Goal: Find specific page/section: Find specific page/section

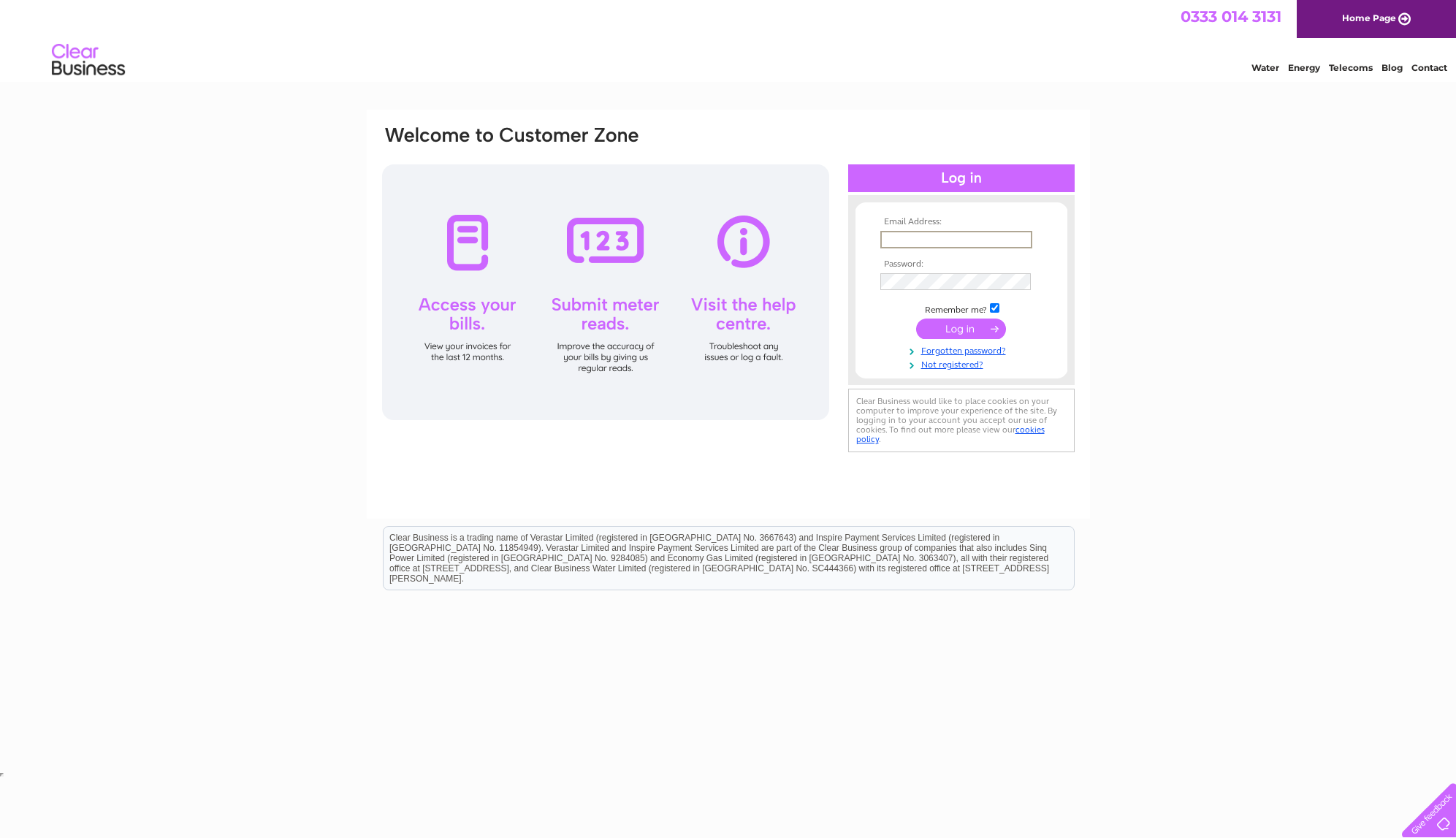
type input "[PERSON_NAME][EMAIL_ADDRESS][DOMAIN_NAME]"
click at [967, 326] on input "submit" at bounding box center [961, 329] width 90 height 20
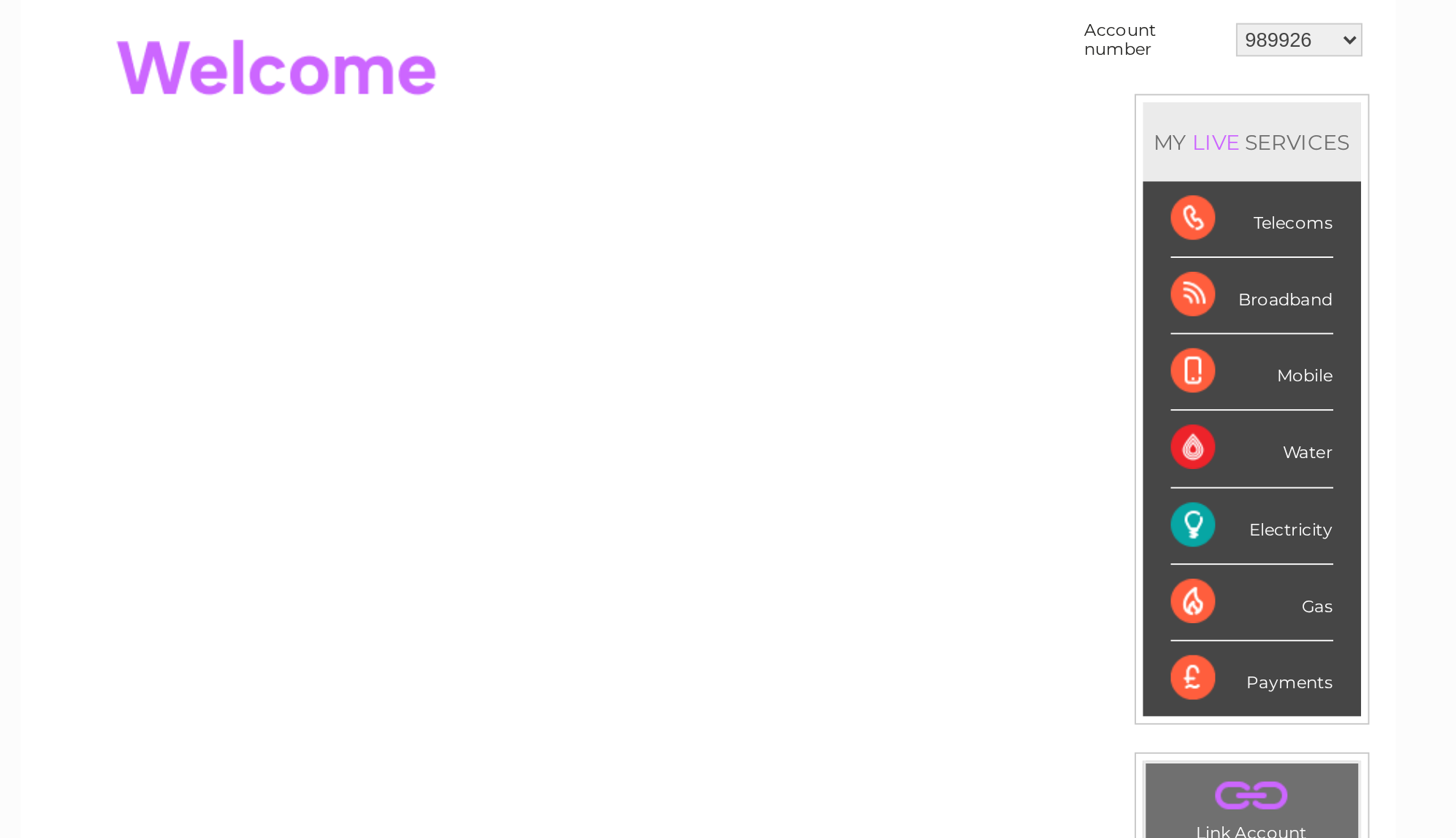
click at [972, 402] on div "Electricity" at bounding box center [1015, 422] width 85 height 40
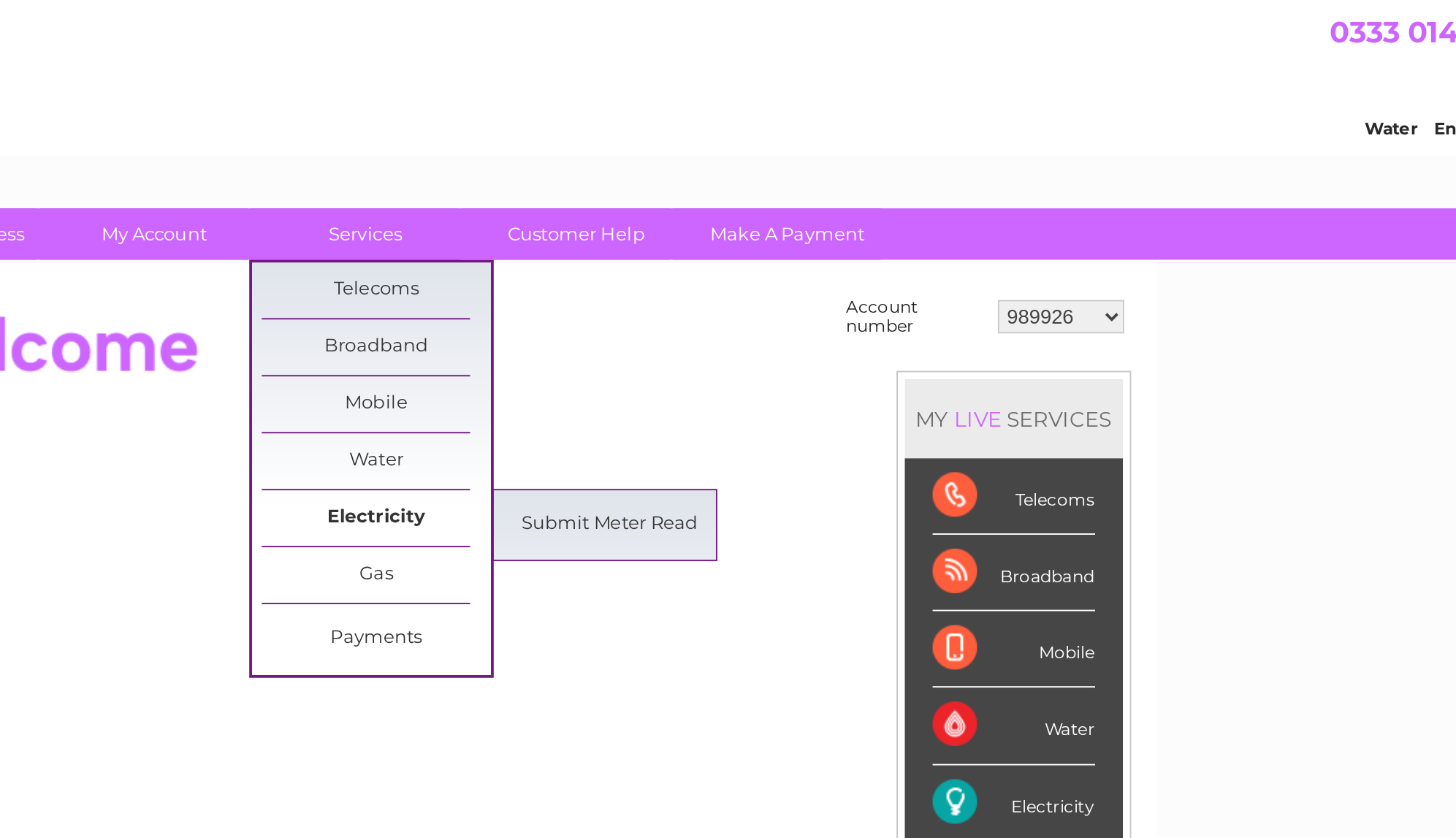
click at [619, 265] on link "Electricity" at bounding box center [680, 272] width 121 height 29
click at [742, 272] on link "Submit Meter Read" at bounding box center [802, 276] width 121 height 29
click at [619, 269] on link "Electricity" at bounding box center [680, 272] width 121 height 29
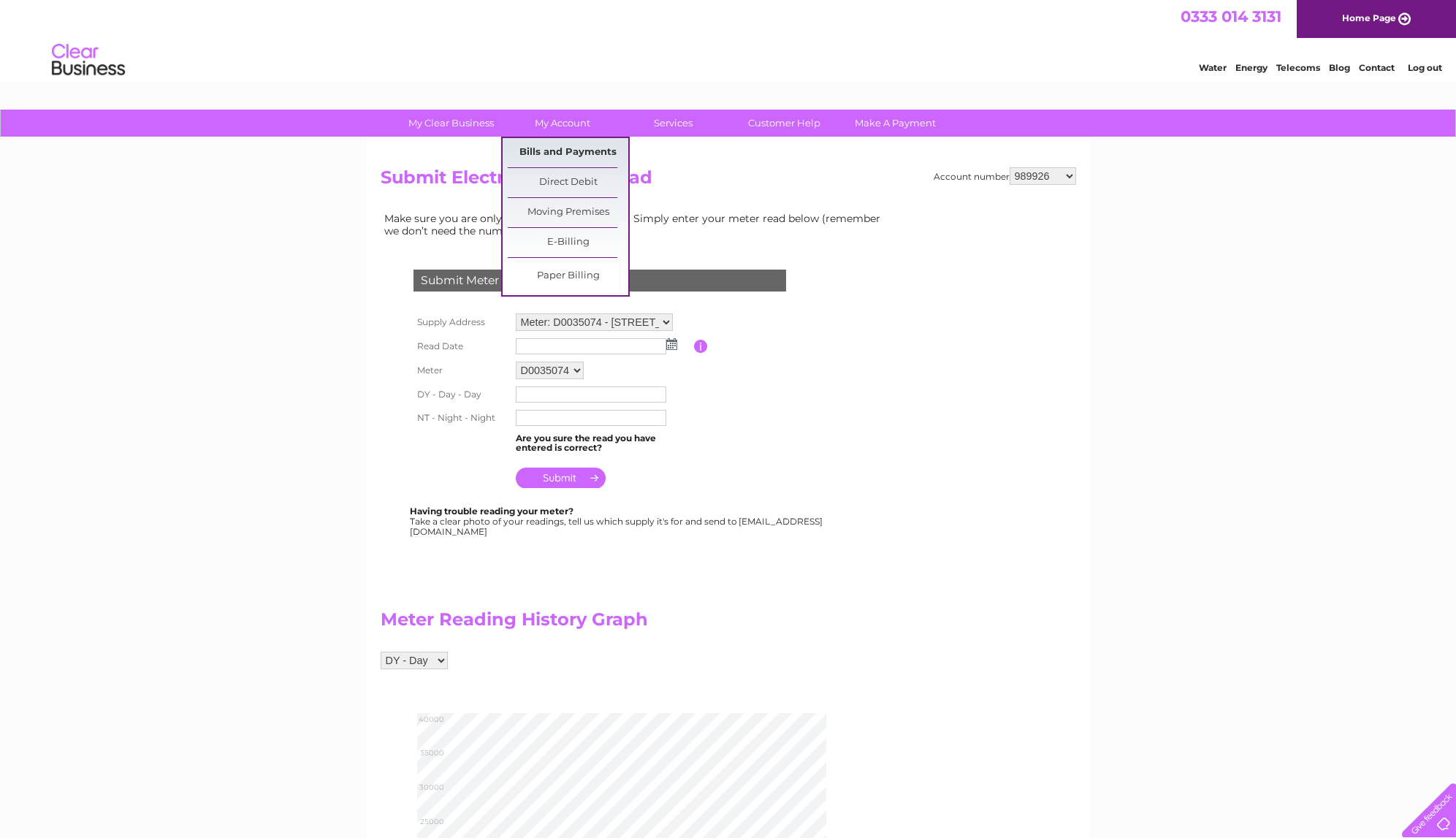
click at [562, 149] on link "Bills and Payments" at bounding box center [568, 152] width 121 height 29
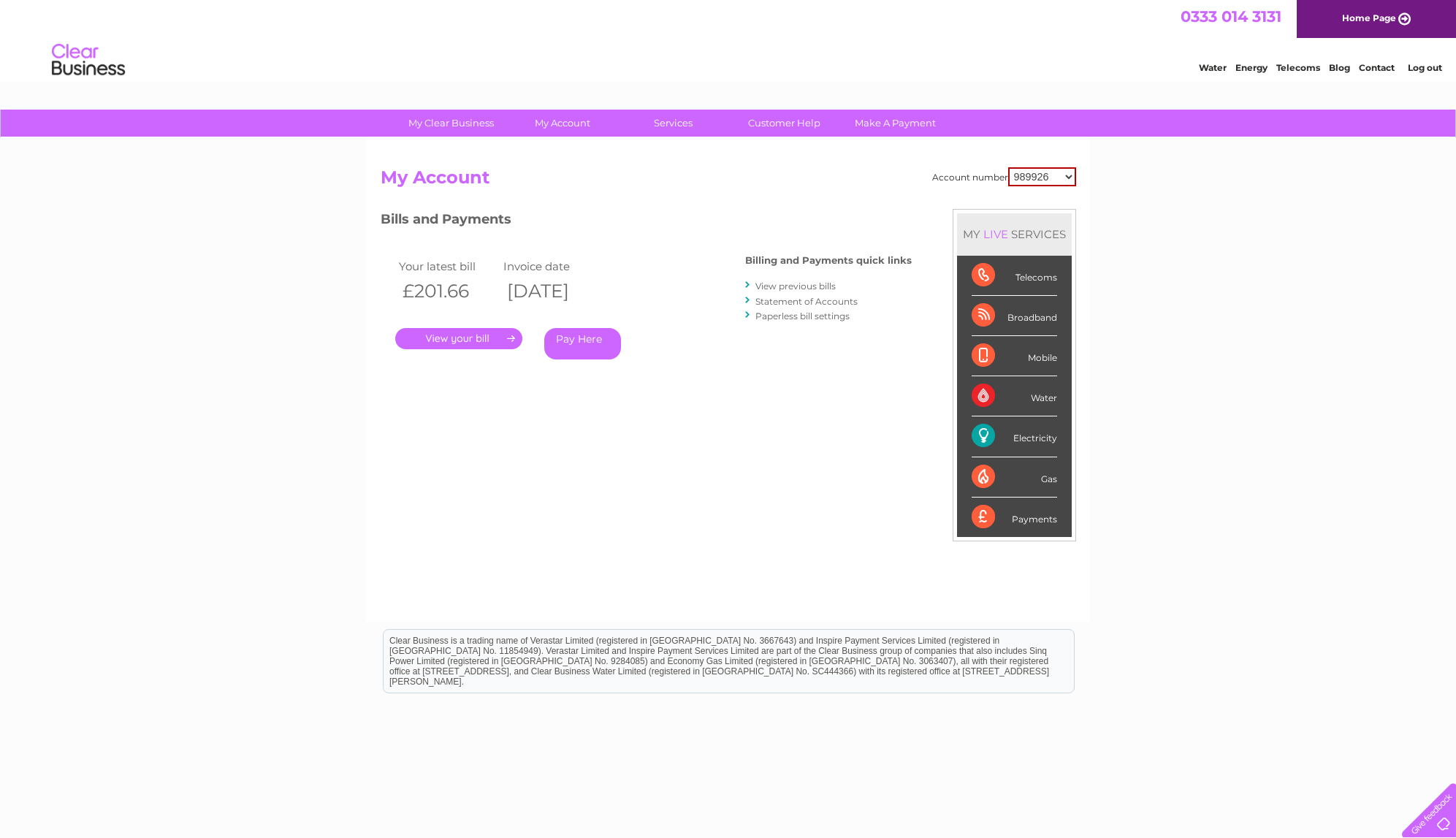
click at [468, 331] on link "." at bounding box center [459, 338] width 127 height 21
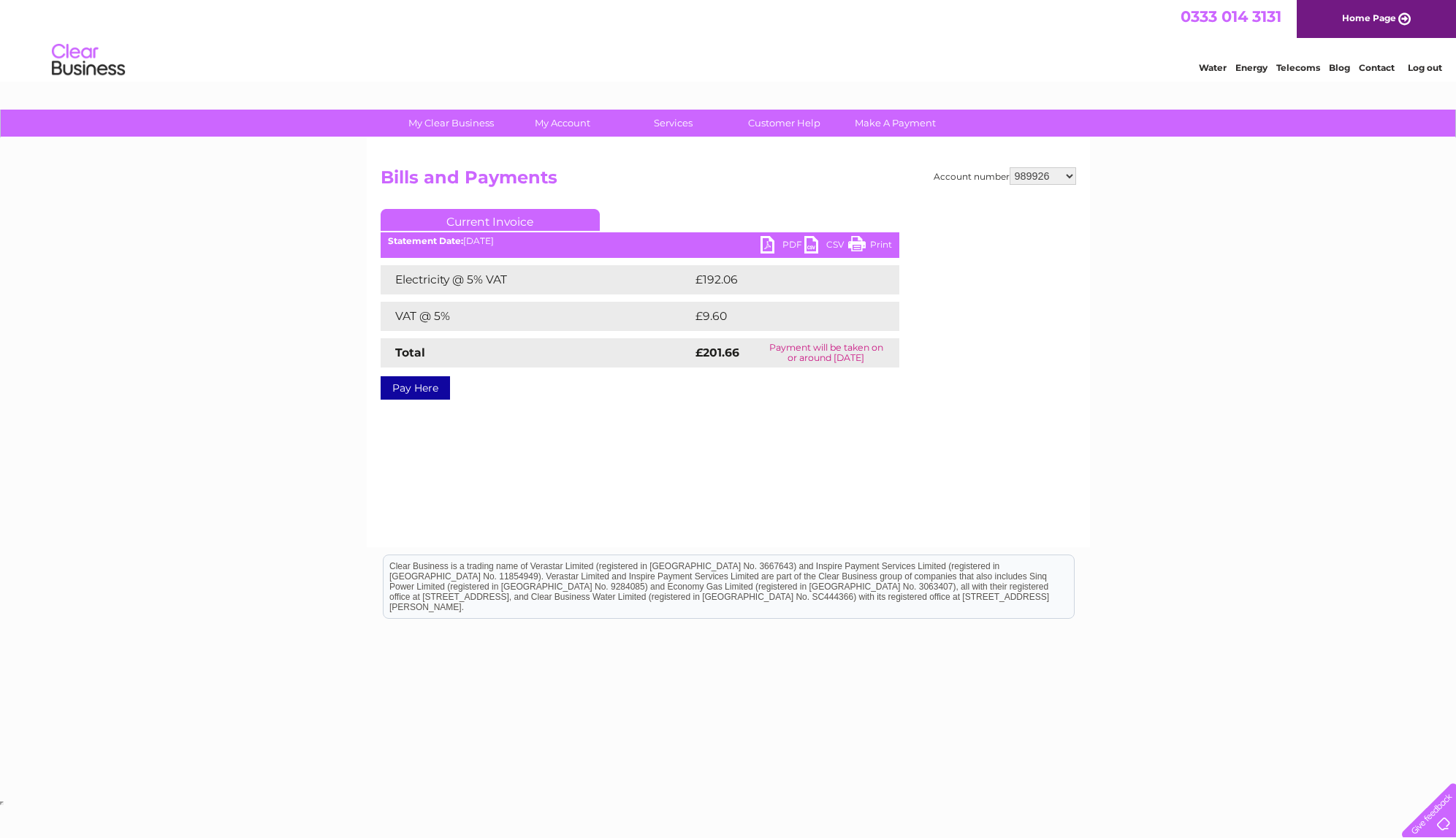
click at [766, 241] on link "PDF" at bounding box center [783, 246] width 44 height 21
